Goal: Transaction & Acquisition: Obtain resource

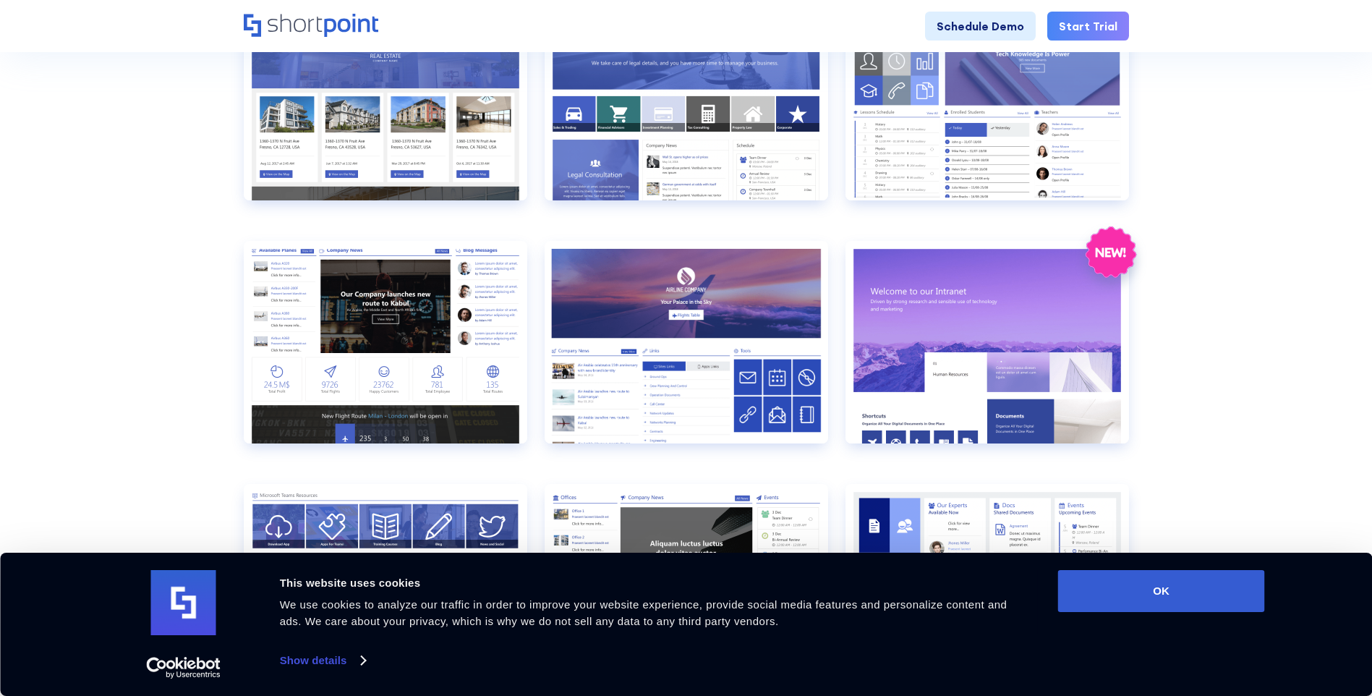
scroll to position [1012, 0]
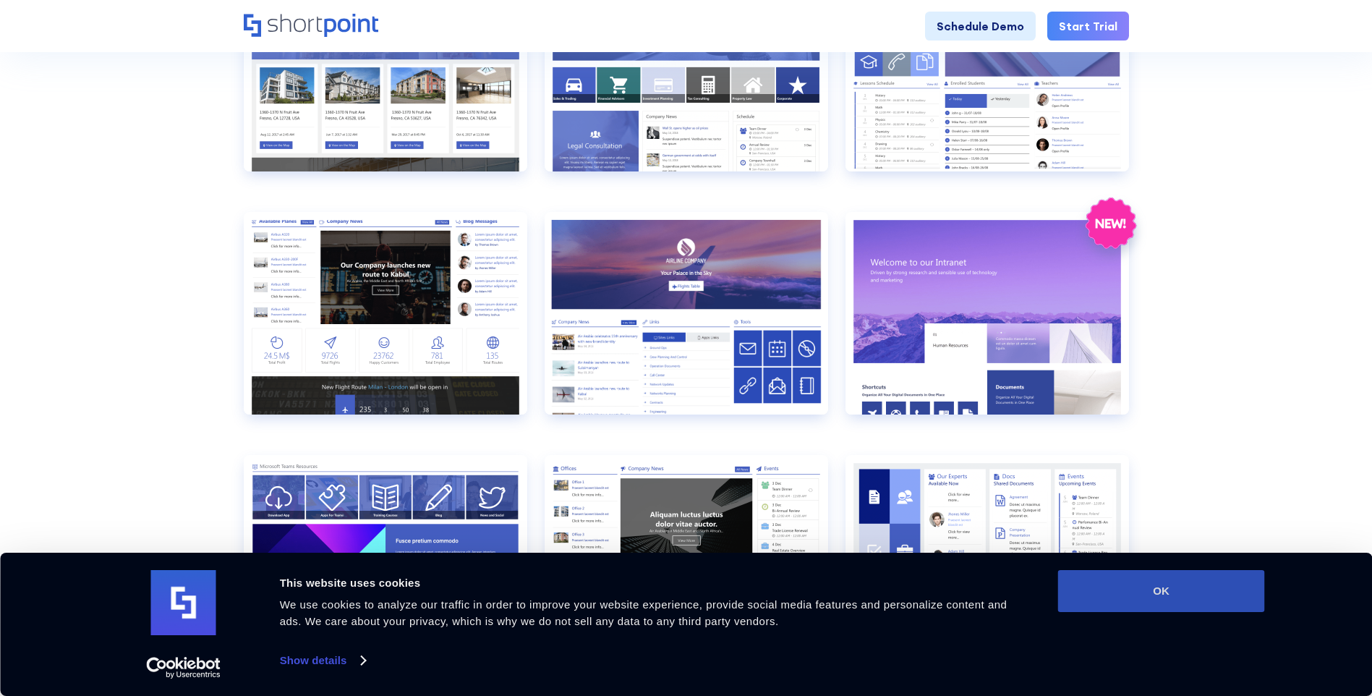
click at [1141, 597] on button "OK" at bounding box center [1161, 591] width 207 height 42
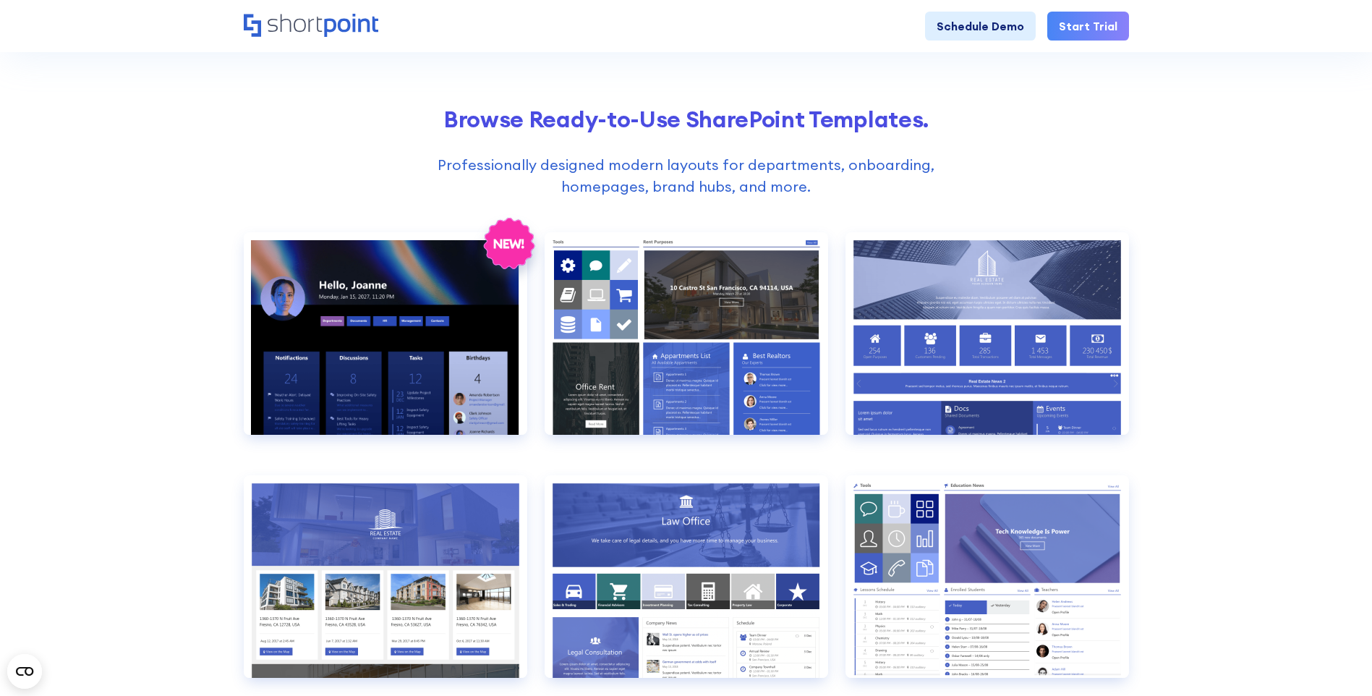
scroll to position [0, 0]
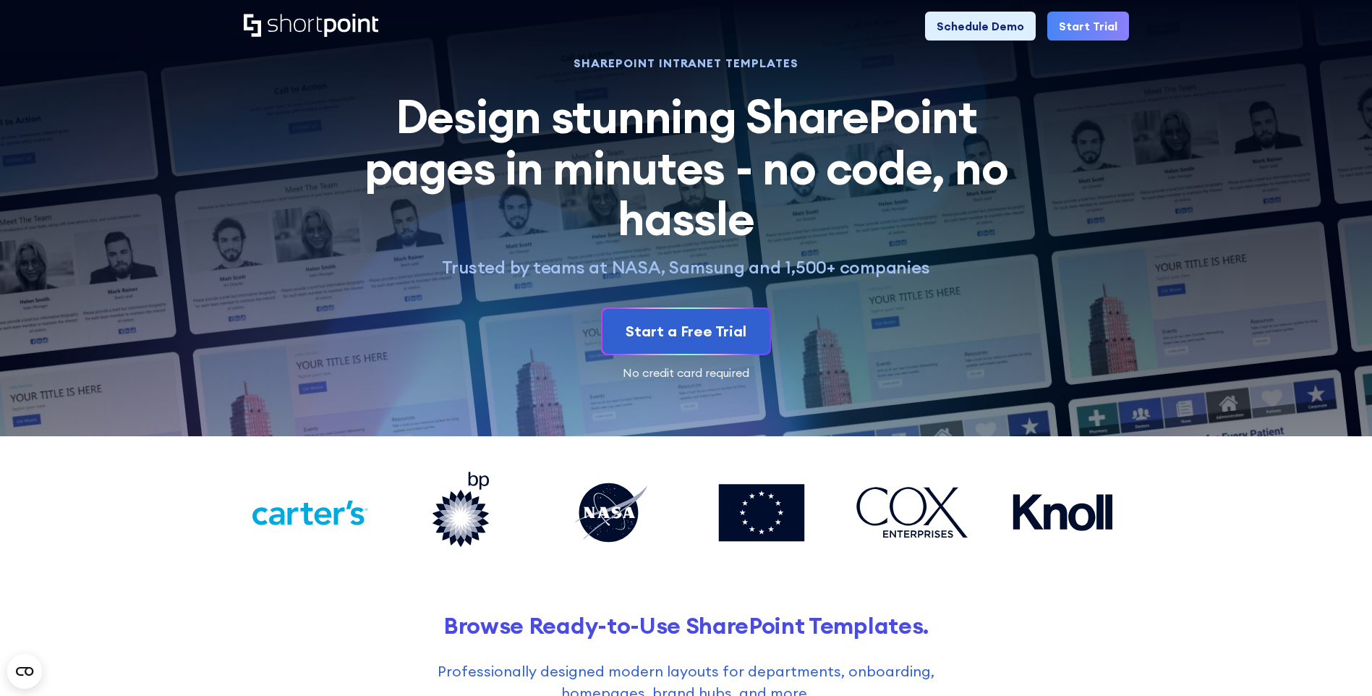
click at [746, 641] on div "Browse Ready-to-Use SharePoint Templates. Professionally designed modern layout…" at bounding box center [686, 658] width 885 height 92
click at [746, 628] on h2 "Browse Ready-to-Use SharePoint Templates." at bounding box center [686, 625] width 885 height 27
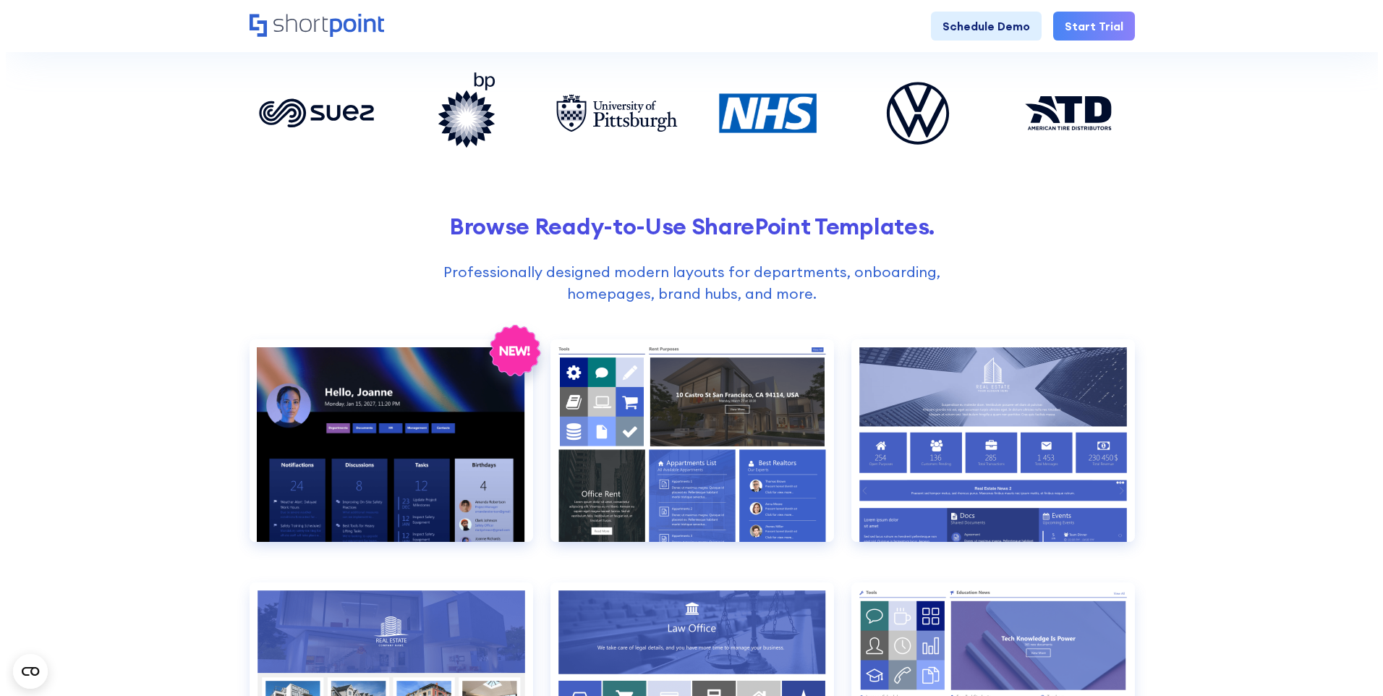
scroll to position [362, 0]
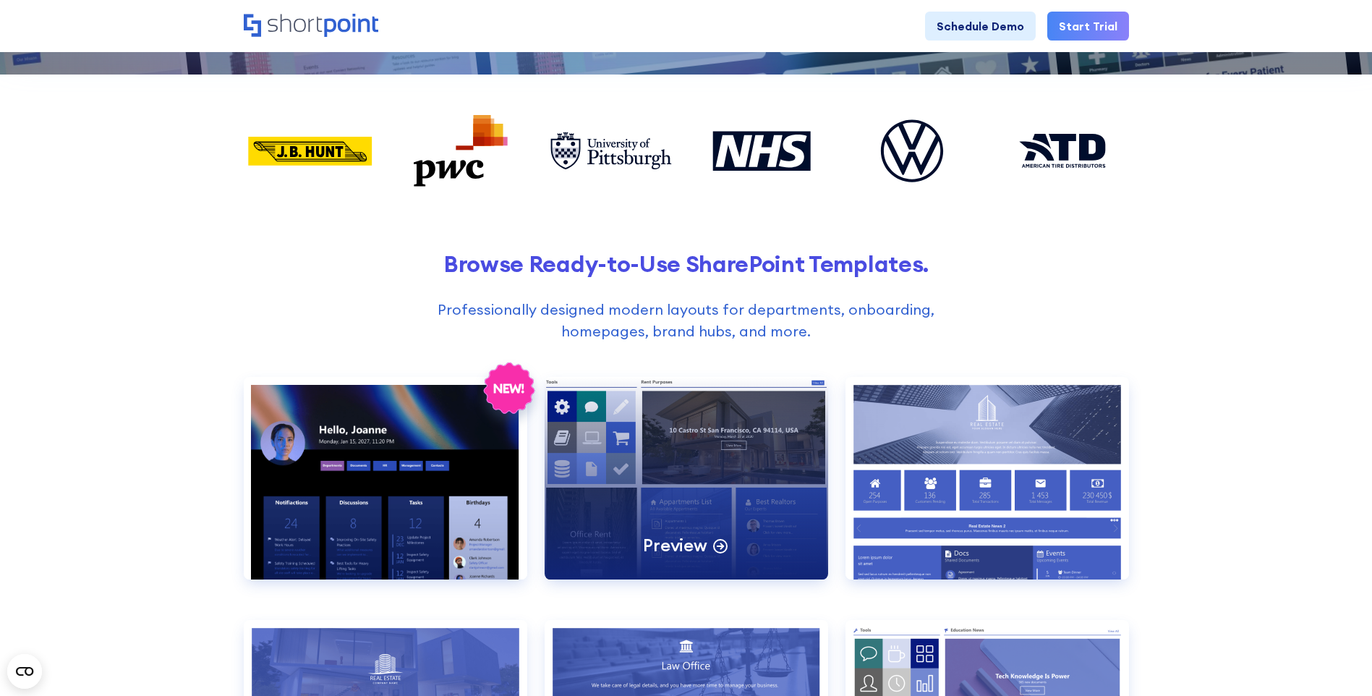
click at [581, 559] on div "Preview" at bounding box center [686, 478] width 283 height 202
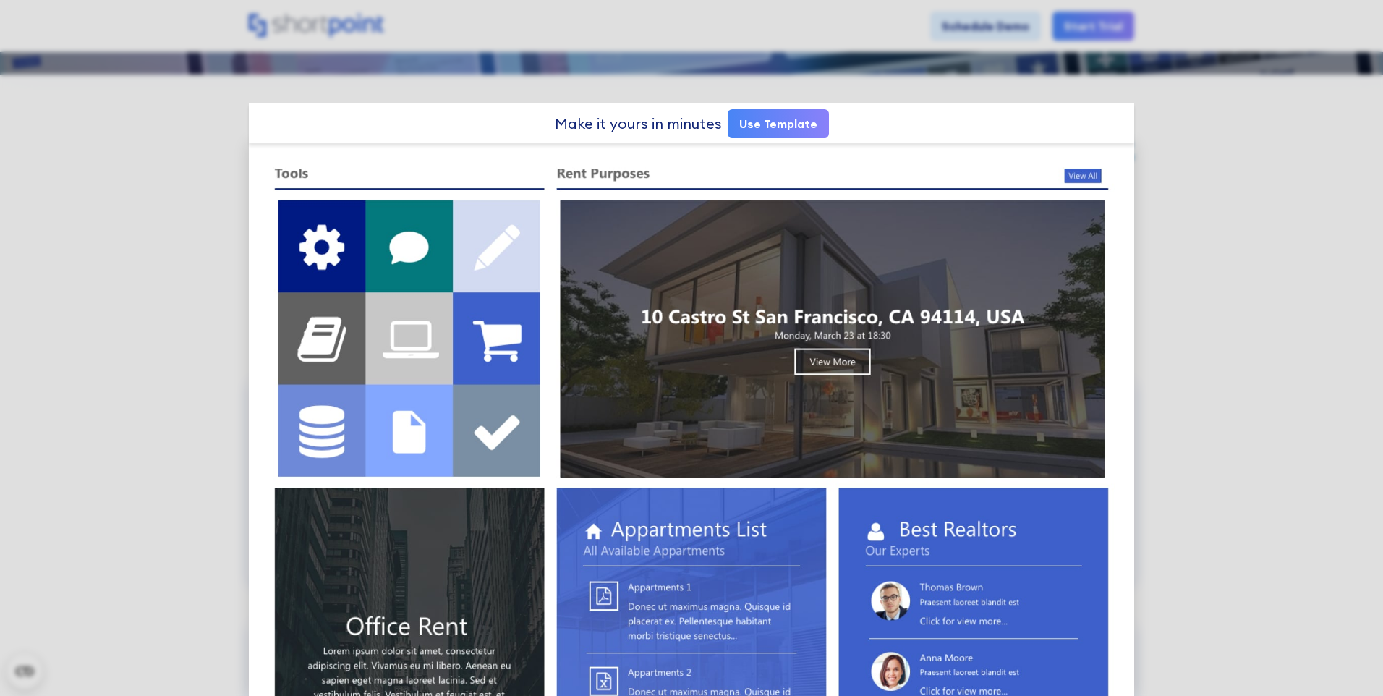
click at [796, 117] on link "Use Template" at bounding box center [778, 123] width 101 height 29
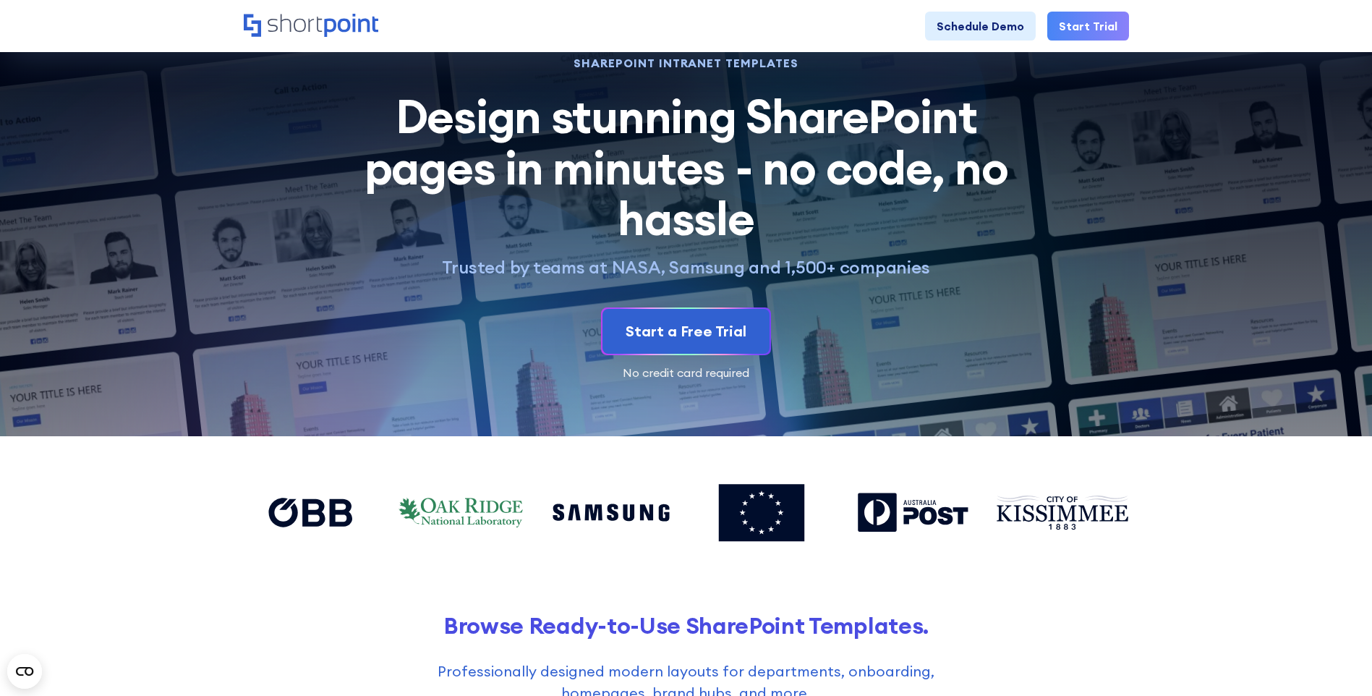
scroll to position [506, 0]
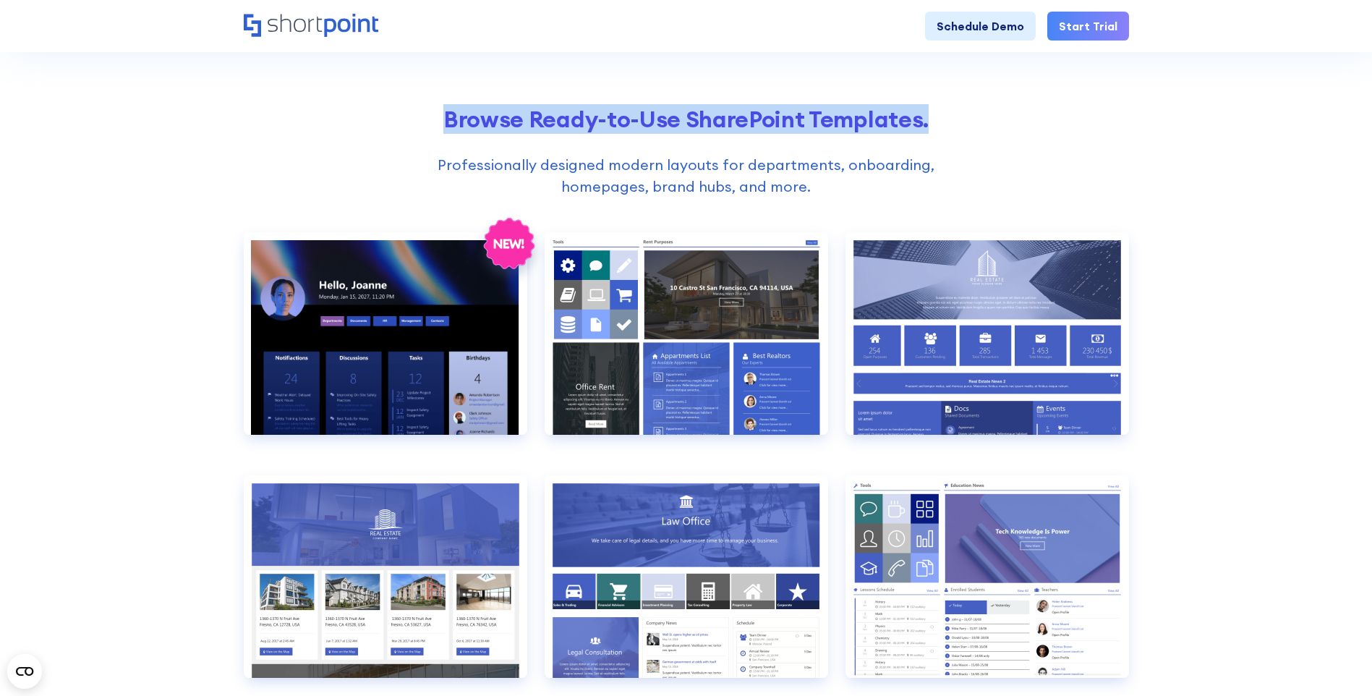
drag, startPoint x: 451, startPoint y: 119, endPoint x: 953, endPoint y: 126, distance: 502.7
click at [953, 126] on h2 "Browse Ready-to-Use SharePoint Templates." at bounding box center [686, 119] width 885 height 27
drag, startPoint x: 953, startPoint y: 126, endPoint x: 840, endPoint y: 111, distance: 114.5
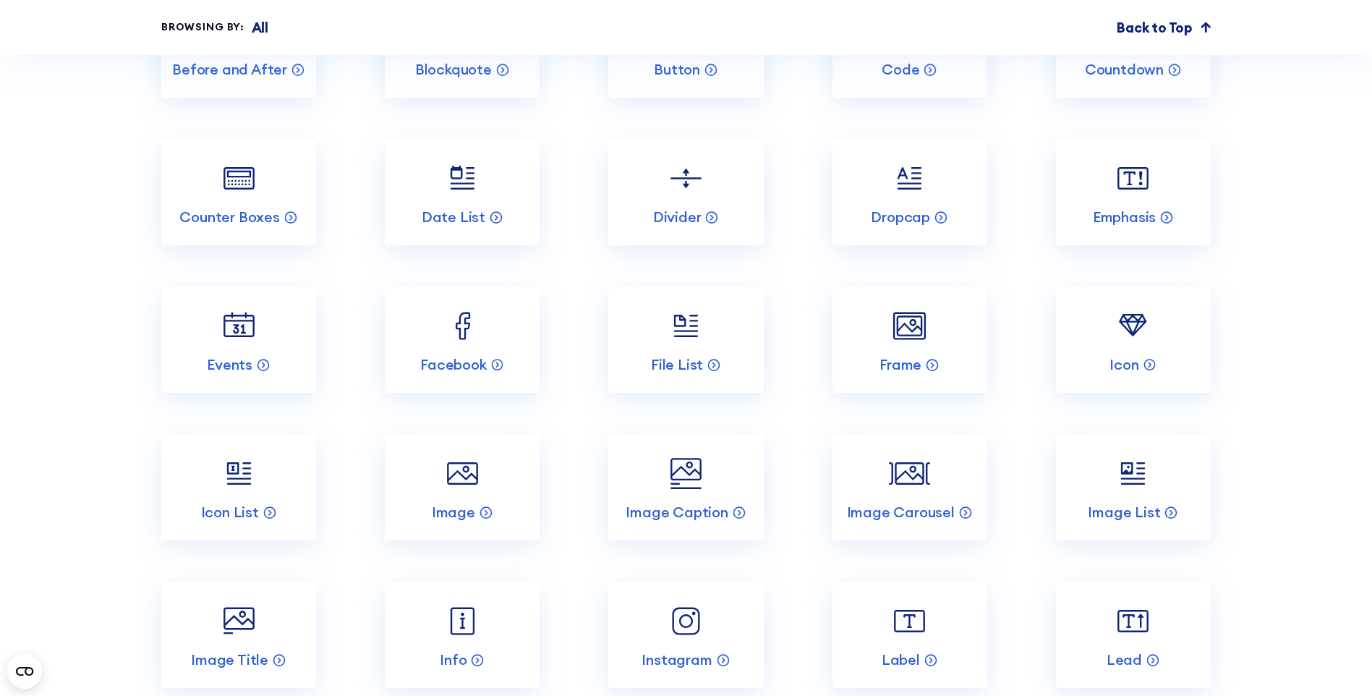
scroll to position [6798, 0]
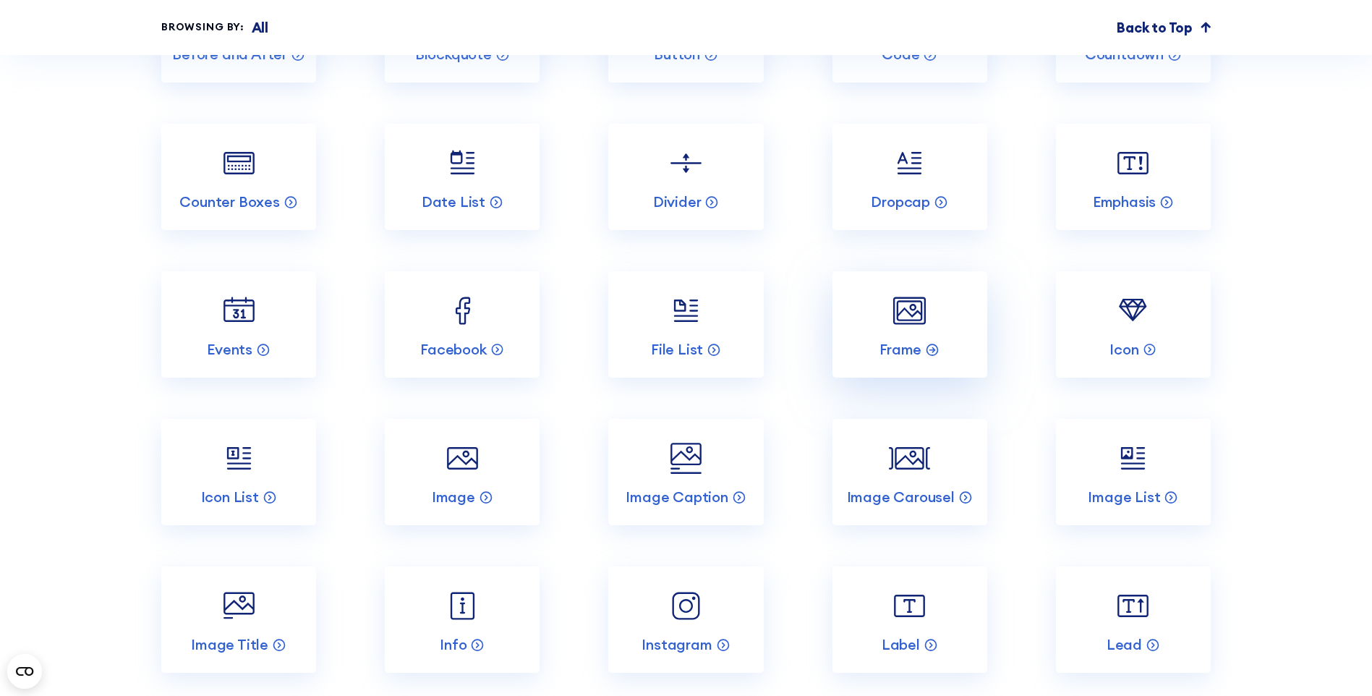
click at [940, 359] on link "Frame" at bounding box center [909, 324] width 155 height 106
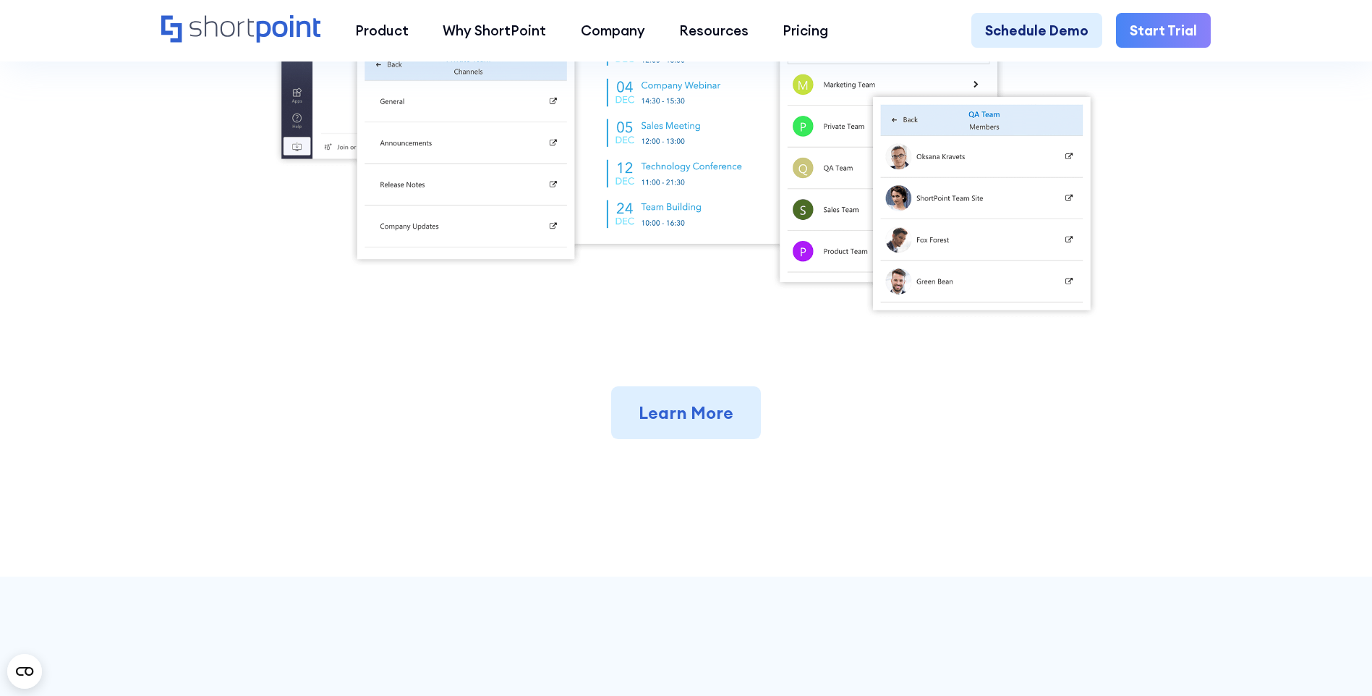
scroll to position [651, 0]
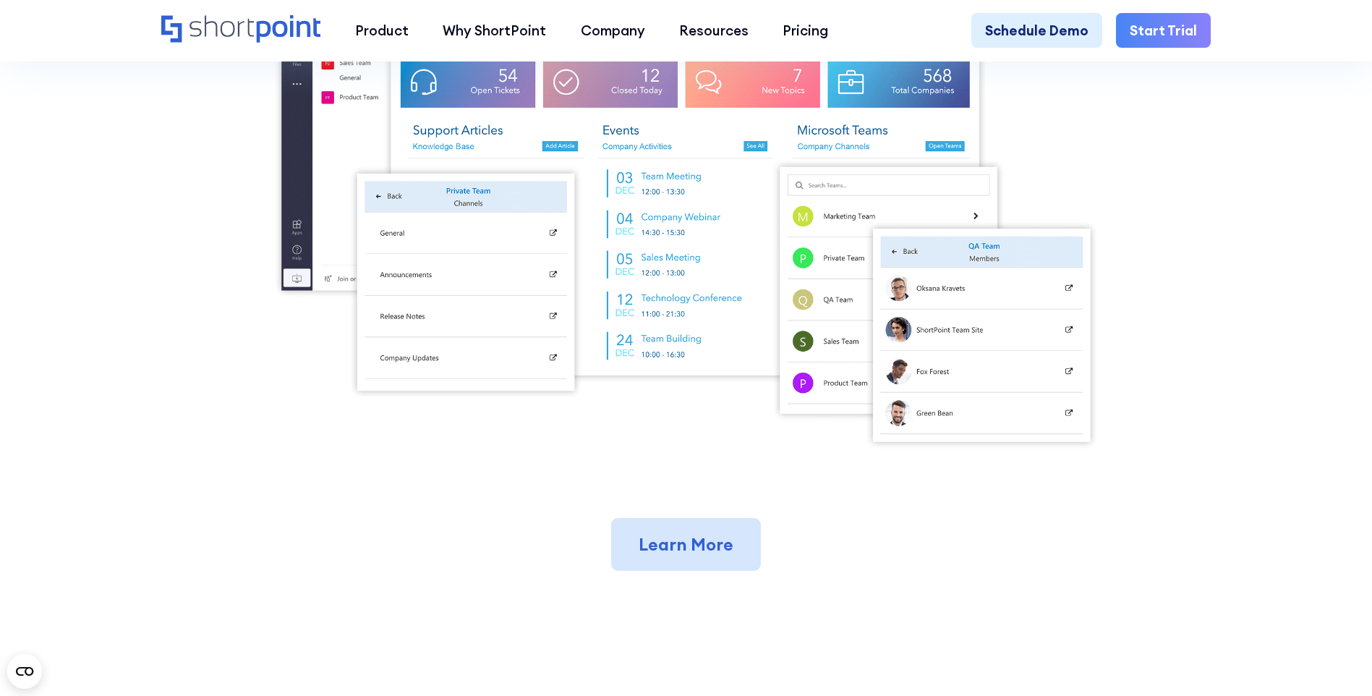
click at [700, 553] on link "Learn More" at bounding box center [686, 545] width 150 height 54
